Goal: Contribute content

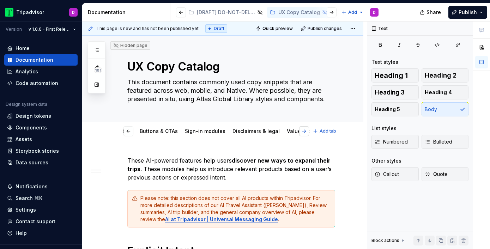
click at [308, 132] on button "button" at bounding box center [304, 131] width 10 height 10
click at [129, 131] on button "button" at bounding box center [128, 131] width 10 height 10
click at [129, 132] on button "button" at bounding box center [128, 131] width 10 height 10
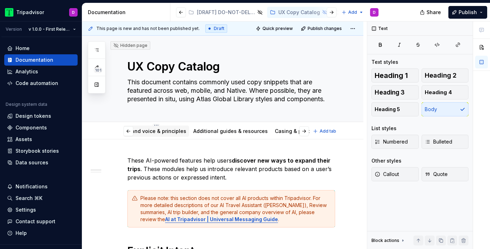
scroll to position [0, 21]
click at [210, 128] on div "Additional guides & resources" at bounding box center [233, 131] width 74 height 7
click at [225, 133] on link "Additional guides & resources" at bounding box center [233, 131] width 74 height 6
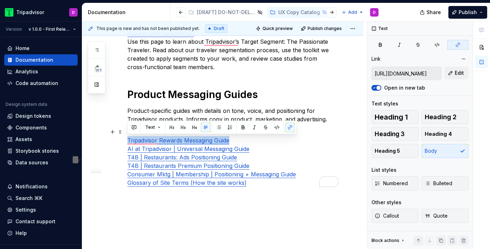
scroll to position [273, 0]
drag, startPoint x: 236, startPoint y: 141, endPoint x: 116, endPoint y: 142, distance: 120.2
click at [116, 142] on div "Brand Guidelines Tripadvisor Brand Guidelines An in-depth guide to all things b…" at bounding box center [222, 68] width 281 height 403
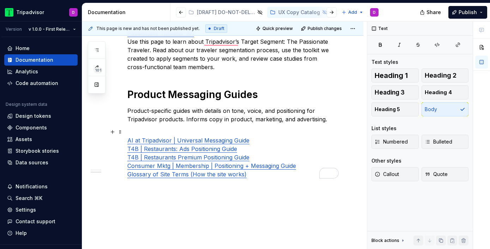
click at [185, 165] on link "Consumer Mktg | Membership | Positioning + Messaging Guide" at bounding box center [211, 165] width 169 height 7
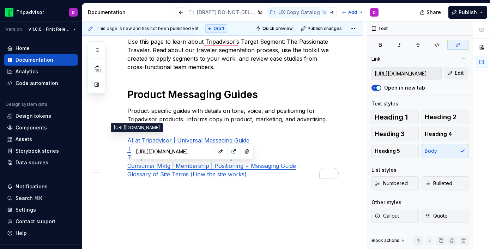
click at [176, 151] on input "[URL][DOMAIN_NAME]" at bounding box center [173, 151] width 80 height 13
click at [229, 152] on button "button" at bounding box center [234, 151] width 10 height 10
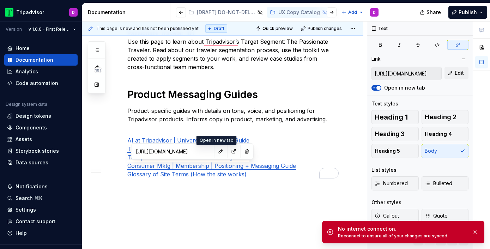
click at [240, 198] on div "Brand Guidelines Tripadvisor Brand Guidelines An in-depth guide to all things b…" at bounding box center [222, 64] width 281 height 395
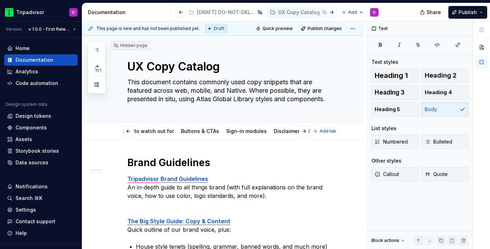
scroll to position [0, 429]
click at [326, 132] on span "Add tab" at bounding box center [327, 131] width 17 height 6
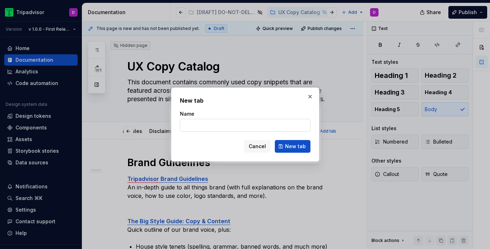
type textarea "*"
type input "Membership"
click button "New tab" at bounding box center [293, 146] width 36 height 13
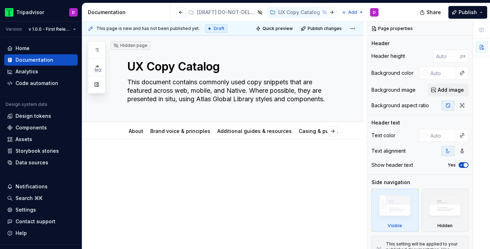
click at [220, 173] on div at bounding box center [231, 169] width 208 height 27
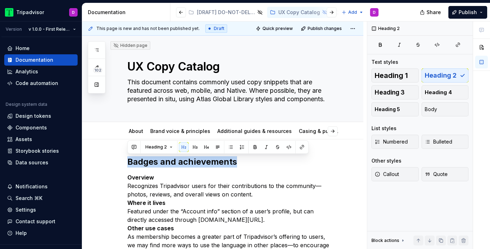
drag, startPoint x: 241, startPoint y: 163, endPoint x: 130, endPoint y: 156, distance: 110.9
click at [130, 156] on h2 "Badges and achievements" at bounding box center [231, 161] width 208 height 11
click at [394, 69] on button "Heading 1" at bounding box center [394, 75] width 47 height 14
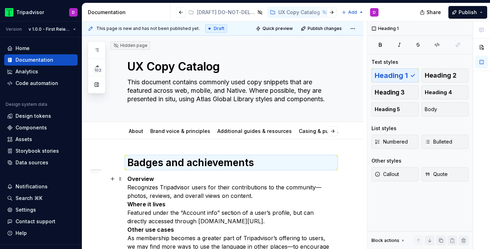
scroll to position [41, 0]
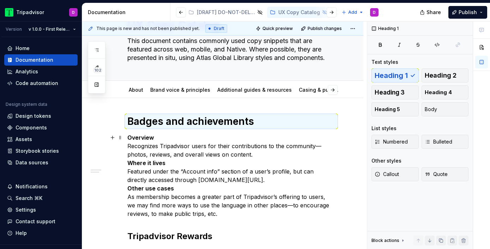
click at [266, 158] on p "Overview Recognizes Tripadvisor users for their contributions to the community—…" at bounding box center [231, 175] width 208 height 85
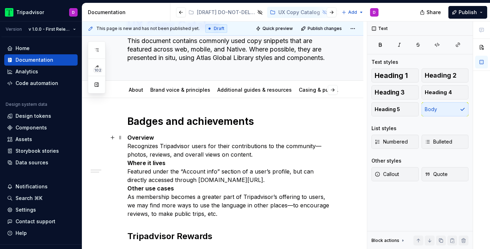
click at [127, 161] on strong "Where it lives" at bounding box center [146, 162] width 38 height 7
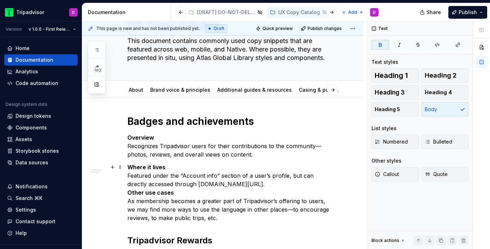
click at [127, 194] on strong "Other use cases" at bounding box center [150, 192] width 47 height 7
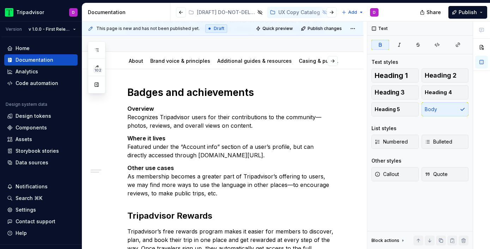
scroll to position [87, 0]
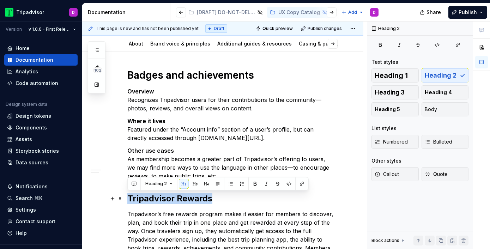
drag, startPoint x: 227, startPoint y: 201, endPoint x: 126, endPoint y: 200, distance: 101.2
click at [126, 200] on div "Badges and achievements Overview Recognizes Tripadvisor users for their contrib…" at bounding box center [222, 232] width 281 height 360
click at [398, 76] on span "Heading 1" at bounding box center [390, 75] width 33 height 7
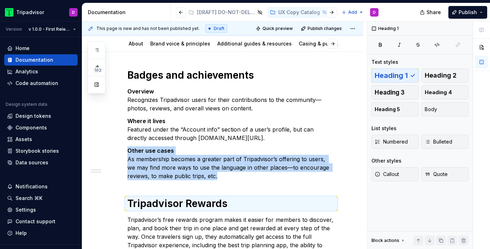
click at [233, 182] on div "Badges and achievements Overview Recognizes Tripadvisor users for their contrib…" at bounding box center [231, 201] width 208 height 265
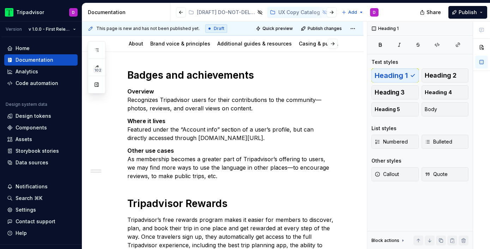
click at [164, 184] on div "Badges and achievements Overview Recognizes Tripadvisor users for their contrib…" at bounding box center [231, 201] width 208 height 265
click at [154, 184] on div "Badges and achievements Overview Recognizes Tripadvisor users for their contrib…" at bounding box center [231, 201] width 208 height 265
click at [225, 175] on p "Other use cases As membership becomes a greater part of Tripadvisor’s offering …" at bounding box center [231, 163] width 208 height 34
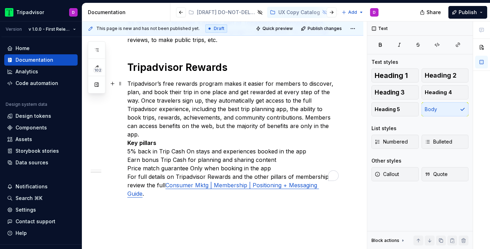
scroll to position [227, 0]
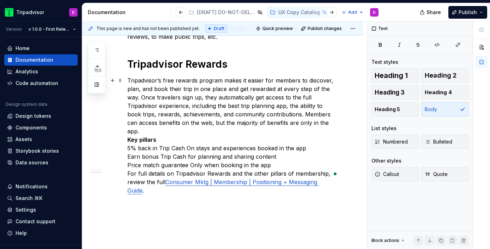
click at [332, 123] on p "Tripadvisor’s free rewards program makes it easier for members to discover, pla…" at bounding box center [231, 135] width 208 height 118
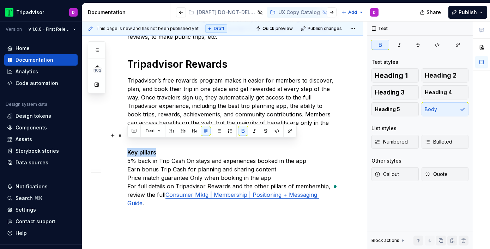
drag, startPoint x: 160, startPoint y: 144, endPoint x: 122, endPoint y: 143, distance: 38.4
click at [122, 143] on div "Badges and achievements Overview Recognizes Tripadvisor users for their contrib…" at bounding box center [222, 102] width 281 height 378
click at [452, 76] on span "Heading 2" at bounding box center [441, 75] width 32 height 7
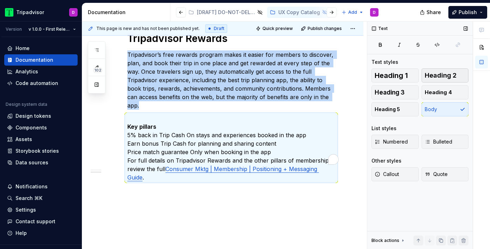
scroll to position [251, 0]
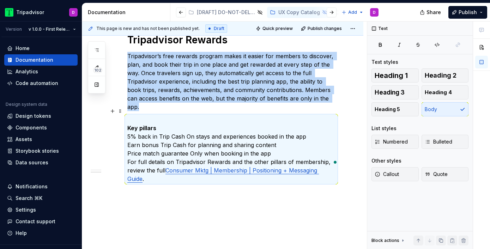
click at [127, 128] on p "Key pillars 5% back in Trip Cash On stays and experiences booked in the app Ear…" at bounding box center [231, 149] width 208 height 68
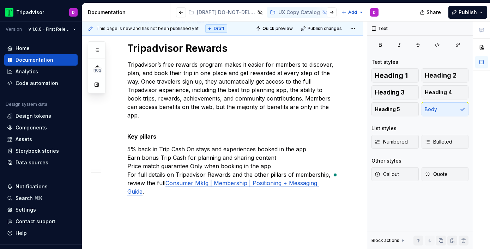
scroll to position [252, 0]
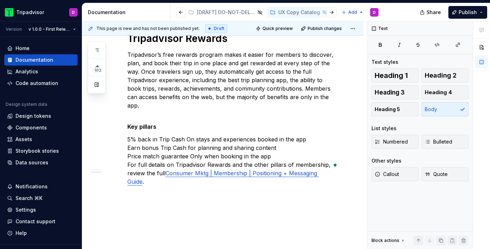
type textarea "*"
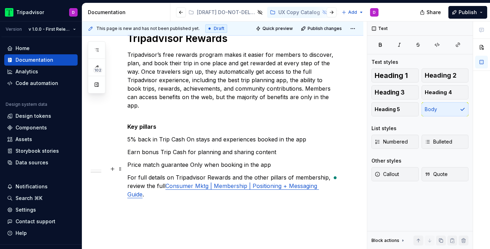
drag, startPoint x: 342, startPoint y: 177, endPoint x: 124, endPoint y: 169, distance: 218.4
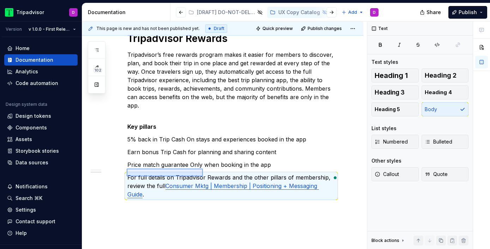
drag, startPoint x: 127, startPoint y: 169, endPoint x: 203, endPoint y: 176, distance: 76.5
click at [203, 176] on div "This page is new and has not been published yet. Draft Quick preview Publish ch…" at bounding box center [224, 136] width 285 height 228
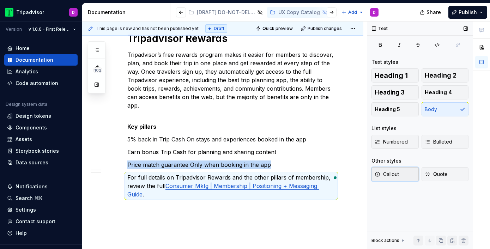
click at [397, 173] on span "Callout" at bounding box center [386, 174] width 24 height 7
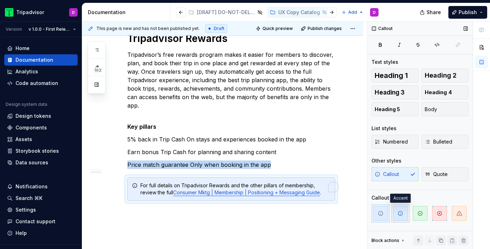
click at [398, 214] on icon "button" at bounding box center [400, 213] width 4 height 4
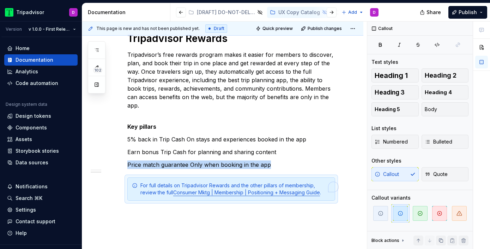
click at [297, 135] on p "5% back in Trip Cash On stays and experiences booked in the app" at bounding box center [231, 139] width 208 height 8
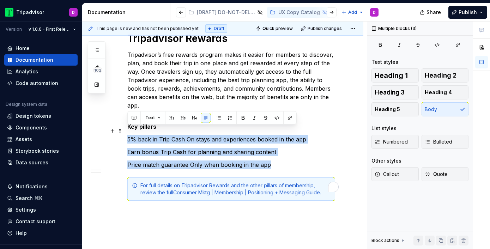
drag, startPoint x: 273, startPoint y: 155, endPoint x: 128, endPoint y: 129, distance: 147.5
click at [128, 129] on div "Badges and achievements Overview Recognizes Tripadvisor users for their contrib…" at bounding box center [231, 52] width 208 height 297
click at [218, 117] on button "button" at bounding box center [219, 118] width 10 height 10
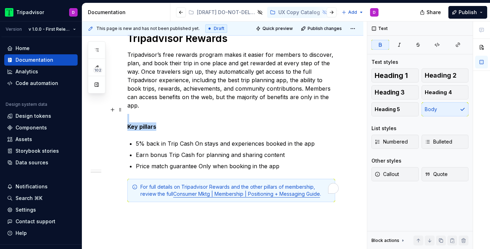
click at [311, 122] on p "Key pillars" at bounding box center [231, 122] width 208 height 17
click at [191, 114] on p "Key pillars include:" at bounding box center [231, 122] width 208 height 17
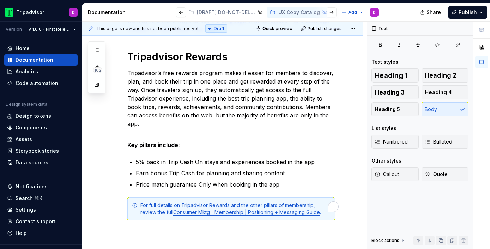
scroll to position [280, 0]
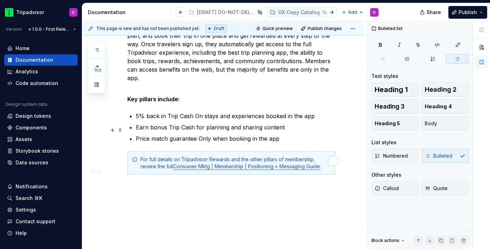
click at [289, 134] on p "Price match guarantee Only when booking in the app" at bounding box center [235, 138] width 199 height 8
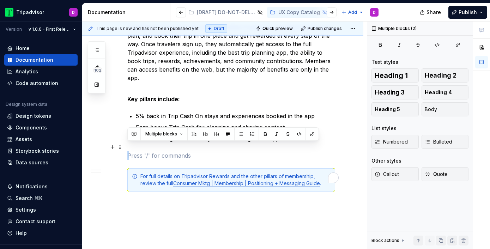
click at [134, 151] on p "To enrich screen reader interactions, please activate Accessibility in Grammarl…" at bounding box center [231, 155] width 208 height 8
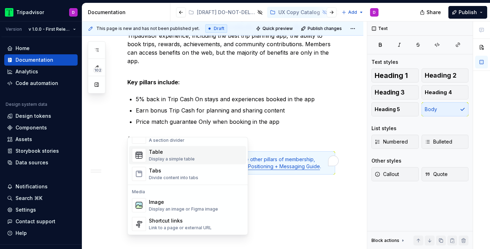
scroll to position [264, 0]
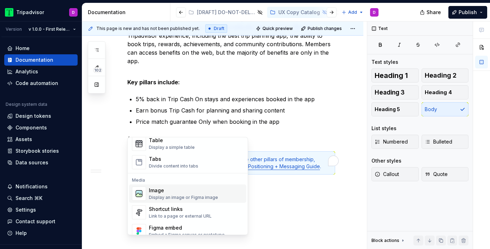
click at [163, 196] on div "Display an image or Figma image" at bounding box center [183, 198] width 69 height 6
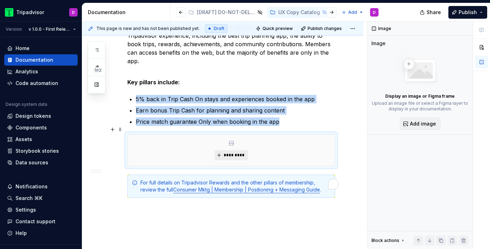
click at [220, 151] on button "*********" at bounding box center [230, 155] width 33 height 10
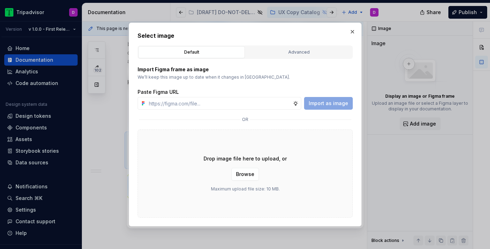
type textarea "*"
type input "[URL][DOMAIN_NAME]"
click at [323, 102] on span "Import as image" at bounding box center [328, 103] width 39 height 7
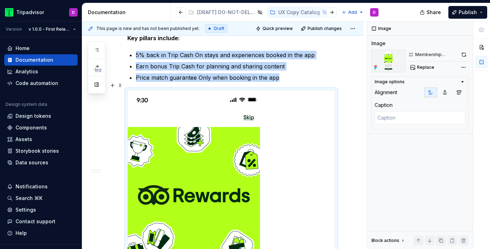
scroll to position [343, 0]
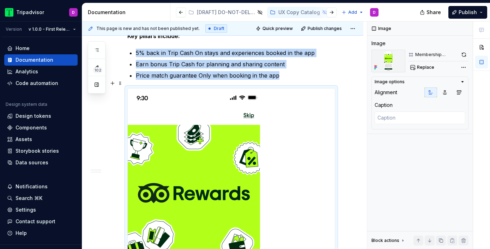
click at [335, 101] on div "To enrich screen reader interactions, please activate Accessibility in Grammarl…" at bounding box center [231, 231] width 208 height 287
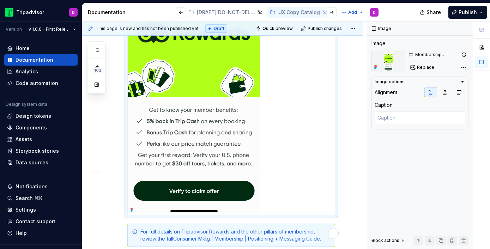
scroll to position [555, 0]
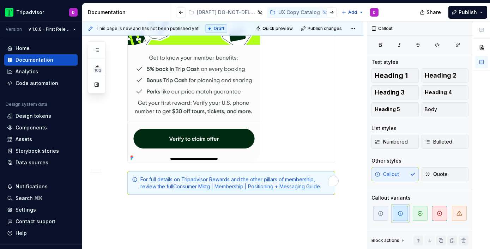
click at [291, 116] on div "To enrich screen reader interactions, please activate Accessibility in Grammarl…" at bounding box center [231, 19] width 207 height 286
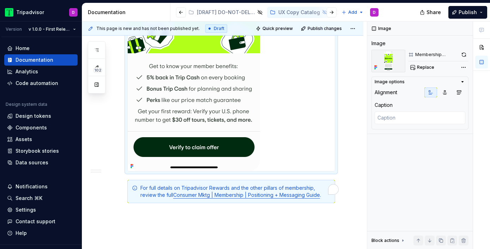
scroll to position [542, 0]
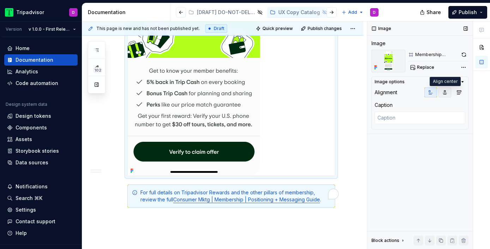
click at [441, 92] on button "button" at bounding box center [444, 92] width 13 height 10
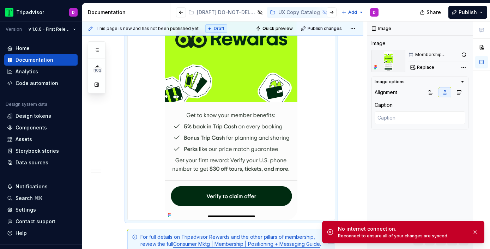
scroll to position [575, 0]
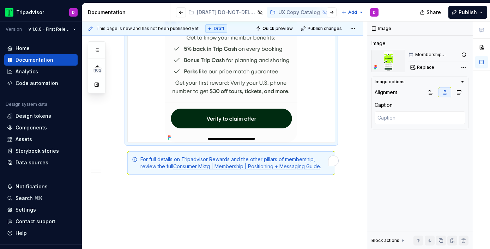
click at [465, 68] on div "Image Image Membership bookend Replace Image options Alignment Caption Block ac…" at bounding box center [428, 136] width 123 height 228
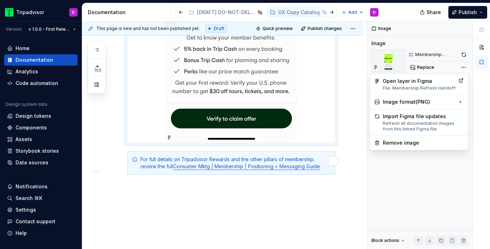
click at [297, 106] on html "Tripadvisor D Version v 1.0.0 - First Release Home Documentation Analytics Code…" at bounding box center [245, 124] width 490 height 249
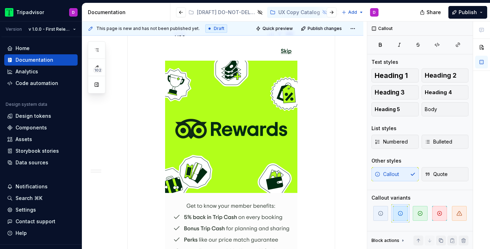
scroll to position [373, 0]
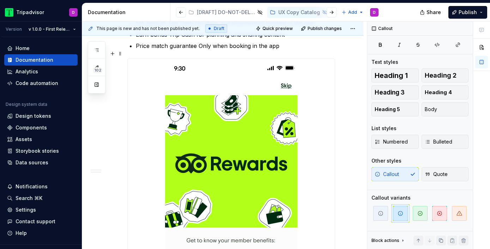
click at [306, 76] on div "To enrich screen reader interactions, please activate Accessibility in Grammarl…" at bounding box center [231, 202] width 207 height 286
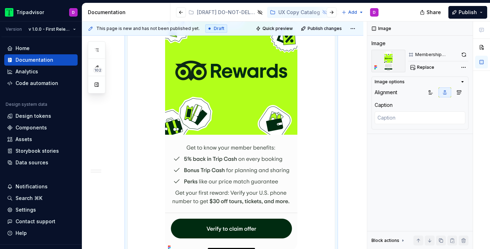
scroll to position [535, 0]
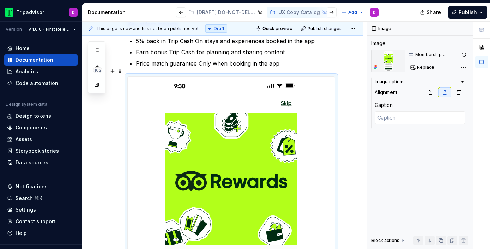
scroll to position [317, 0]
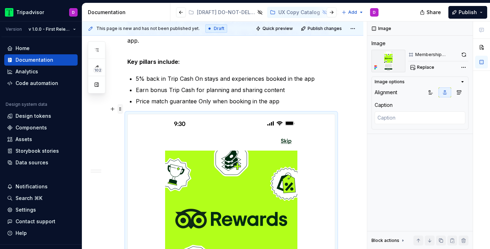
click at [119, 109] on span at bounding box center [120, 109] width 6 height 10
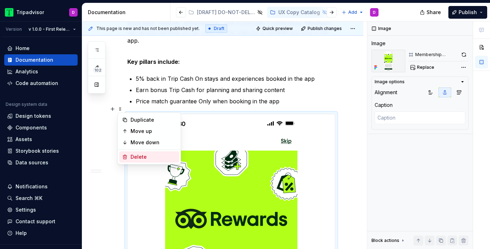
click at [145, 157] on div "Delete" at bounding box center [153, 156] width 46 height 7
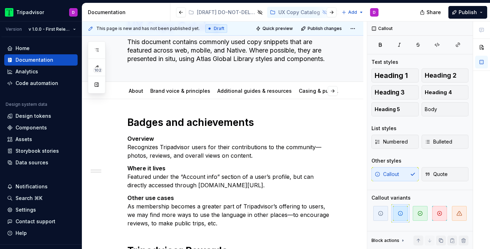
scroll to position [67, 0]
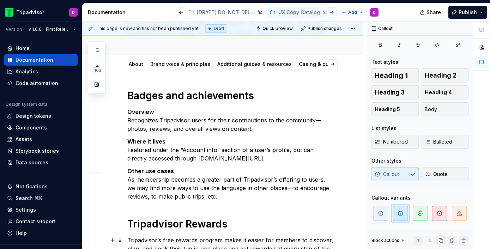
type textarea "*"
